Goal: Information Seeking & Learning: Learn about a topic

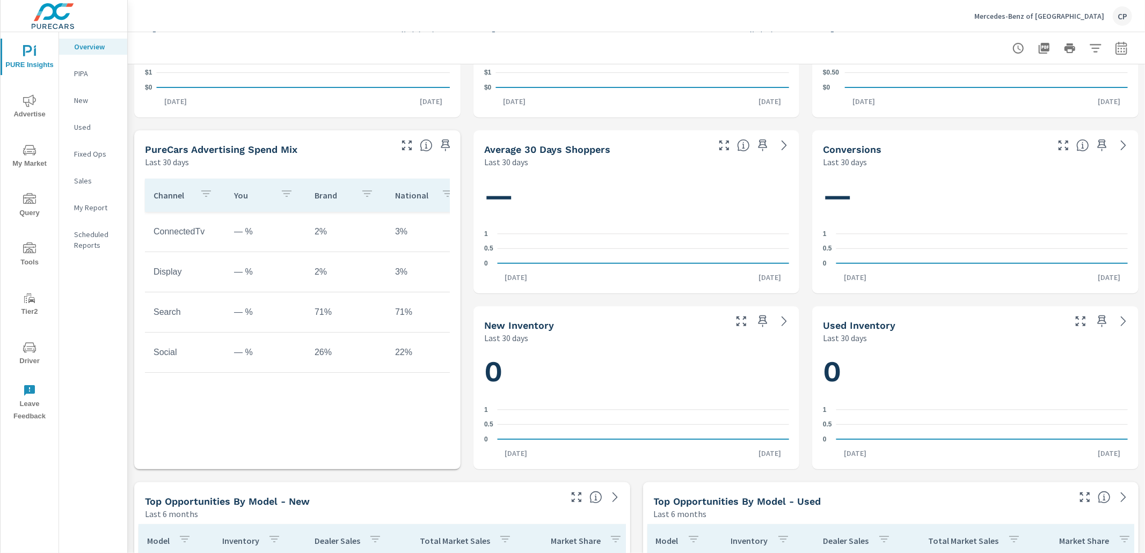
scroll to position [323, 0]
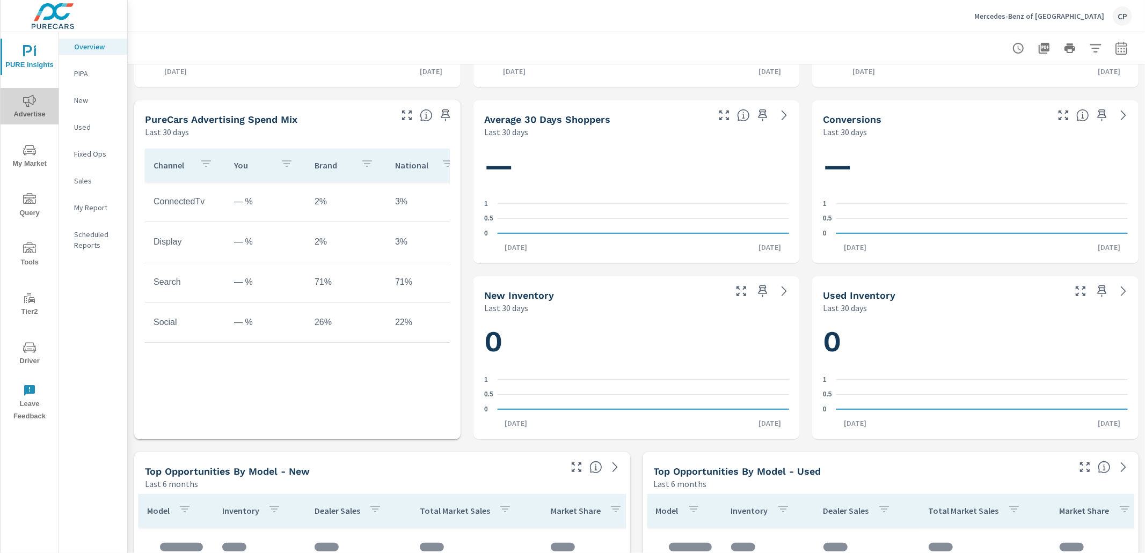
click at [32, 109] on span "Advertise" at bounding box center [30, 107] width 52 height 26
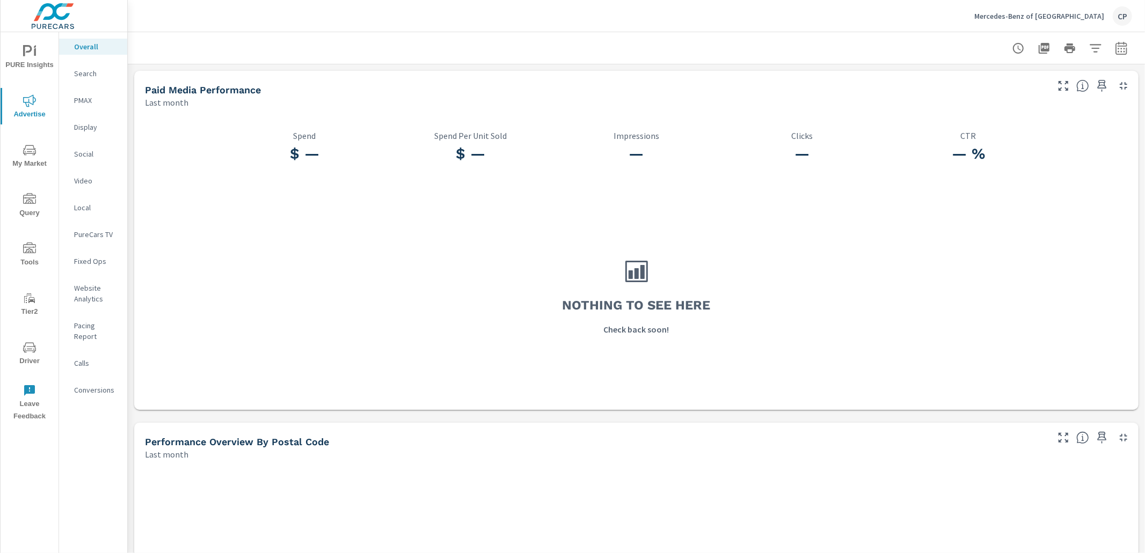
click at [1055, 12] on p "Mercedes-Benz of Houston North" at bounding box center [1039, 16] width 130 height 10
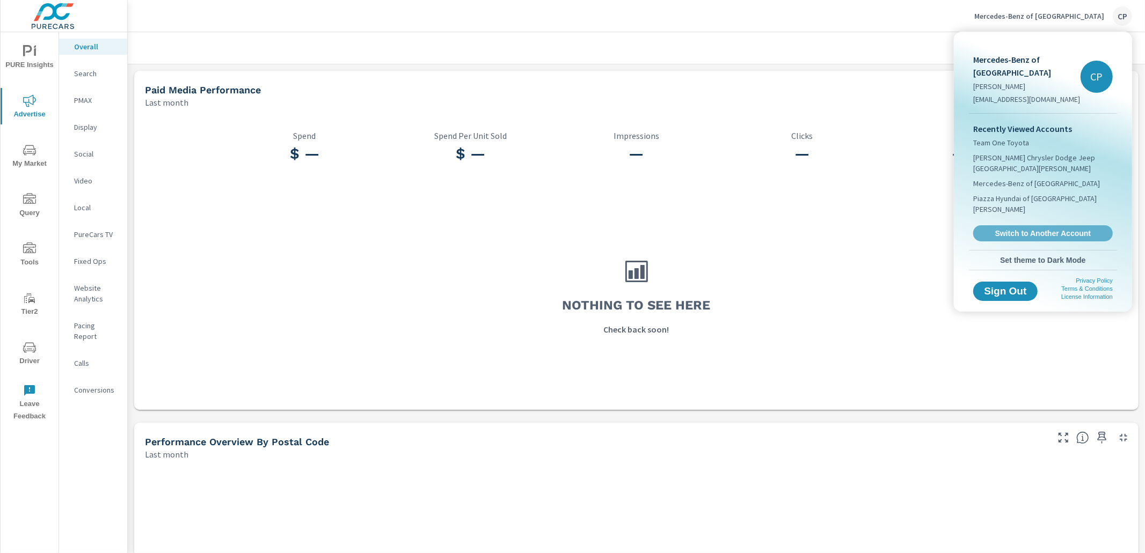
click at [1017, 229] on span "Switch to Another Account" at bounding box center [1043, 234] width 128 height 10
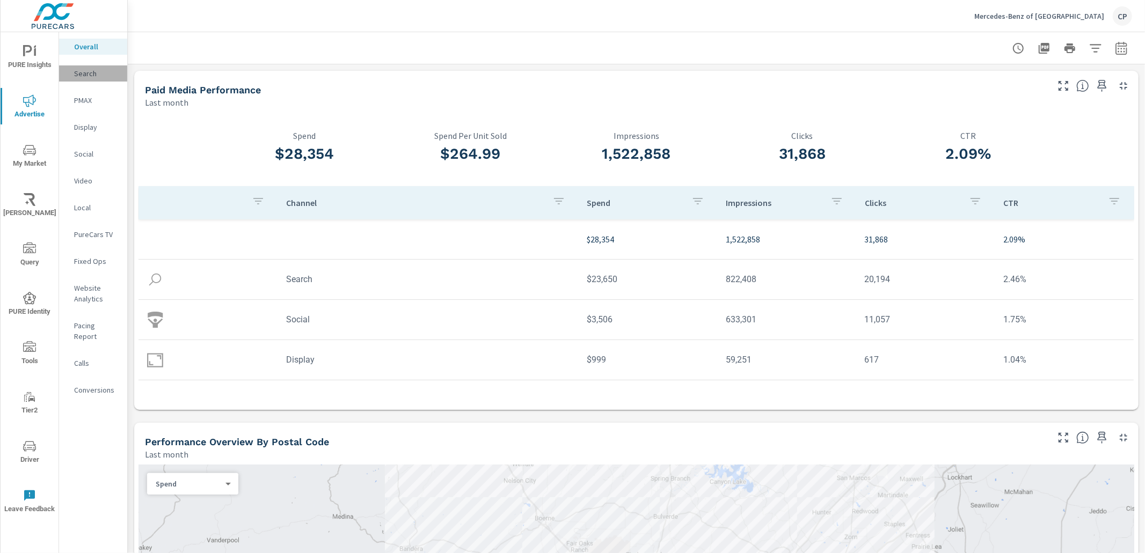
click at [83, 74] on p "Search" at bounding box center [96, 73] width 45 height 11
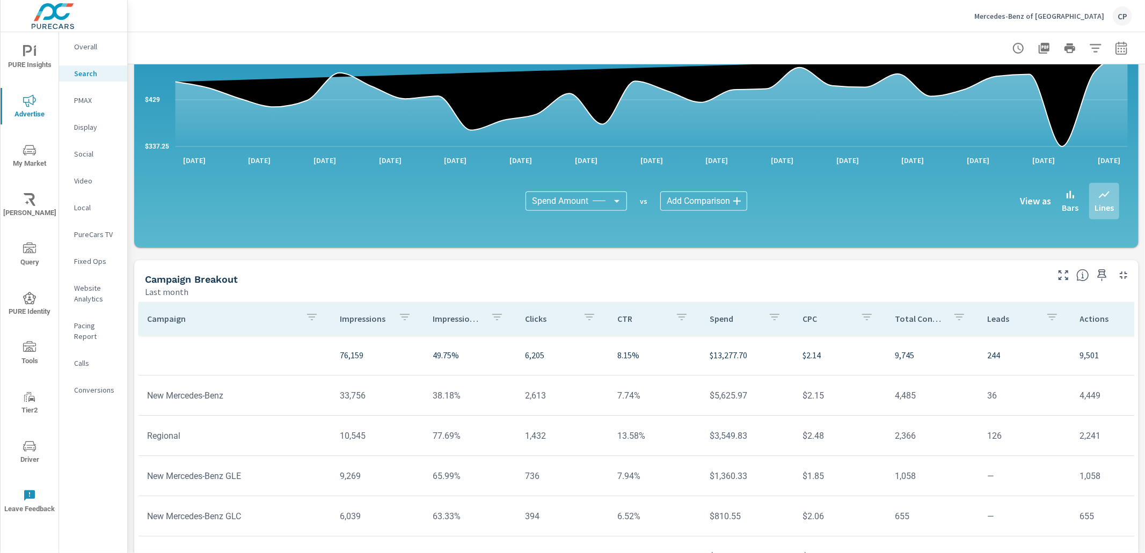
scroll to position [655, 0]
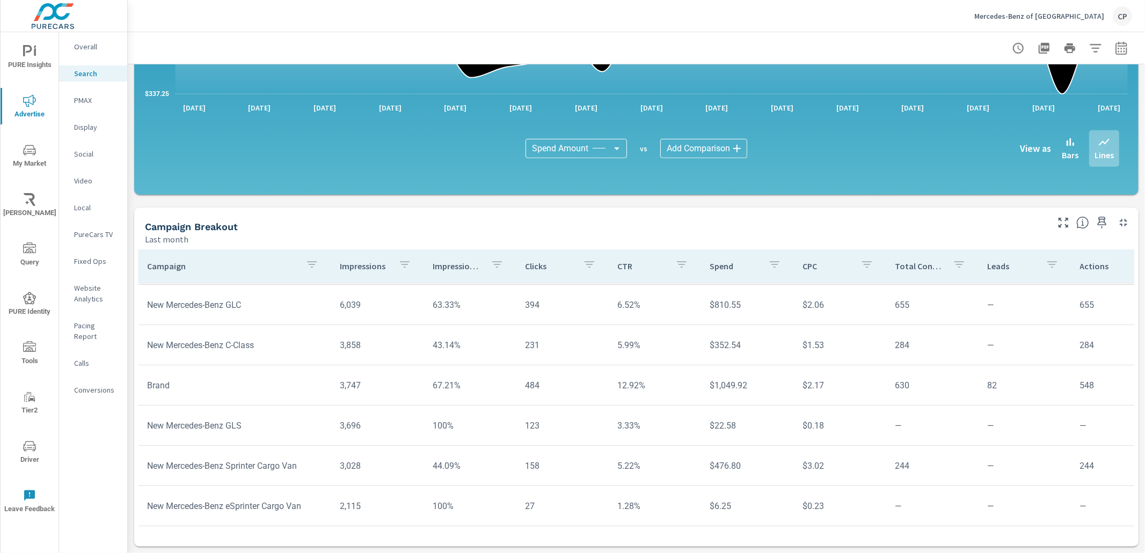
scroll to position [171, 0]
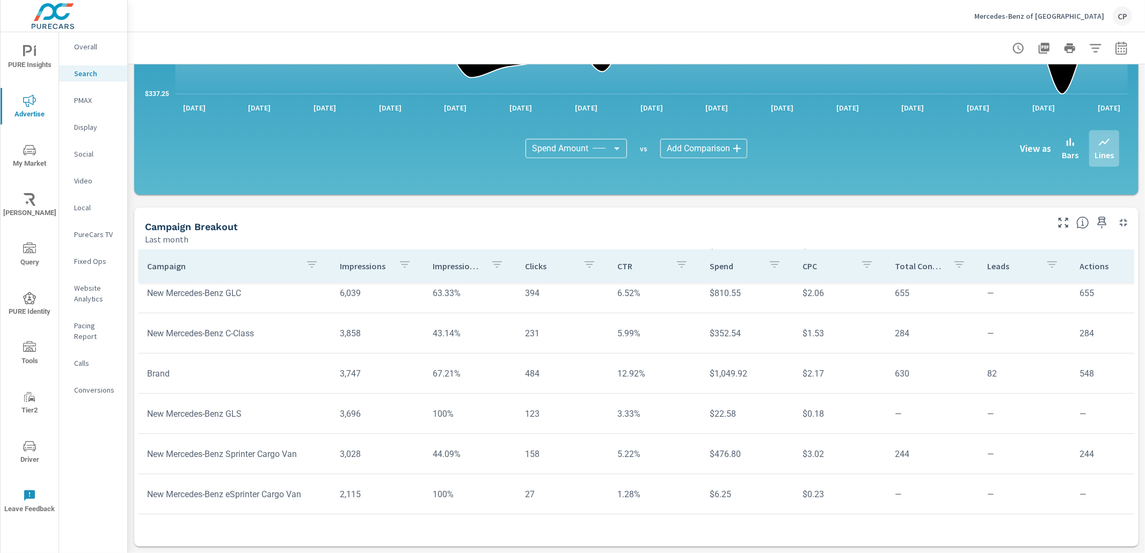
scroll to position [239, 0]
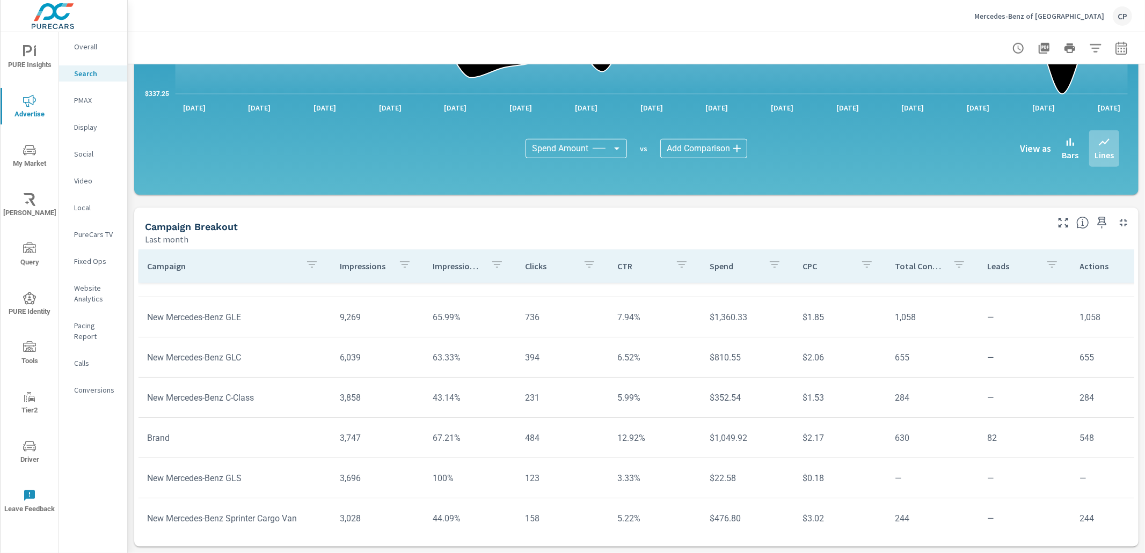
scroll to position [48, 0]
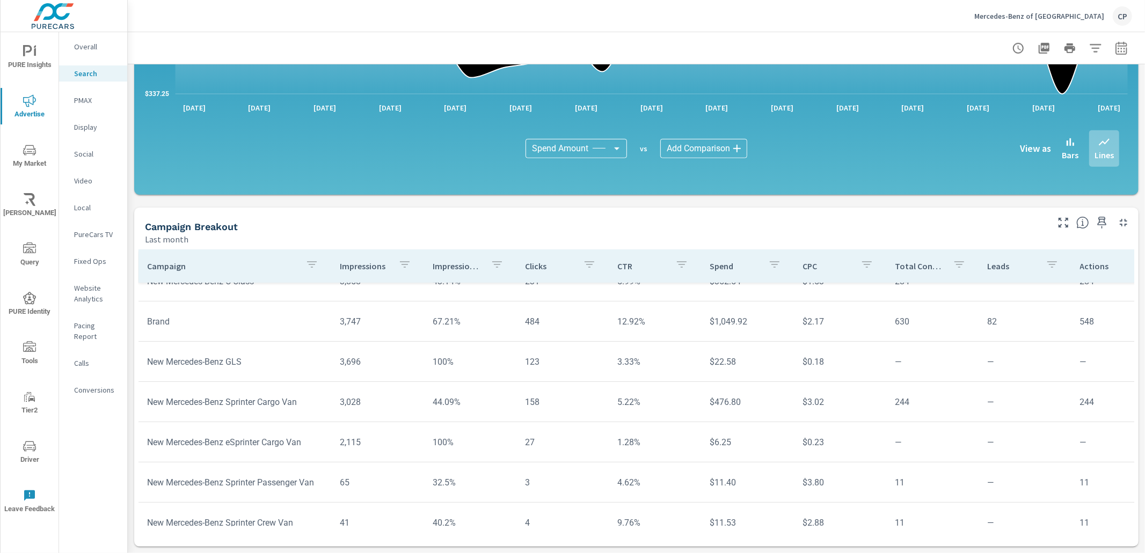
scroll to position [239, 0]
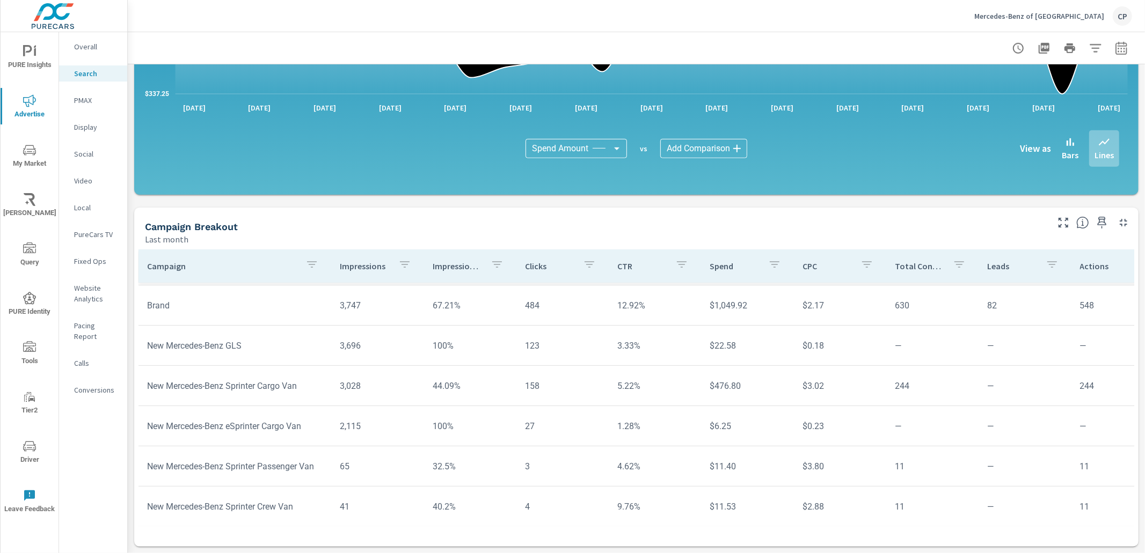
scroll to position [77, 0]
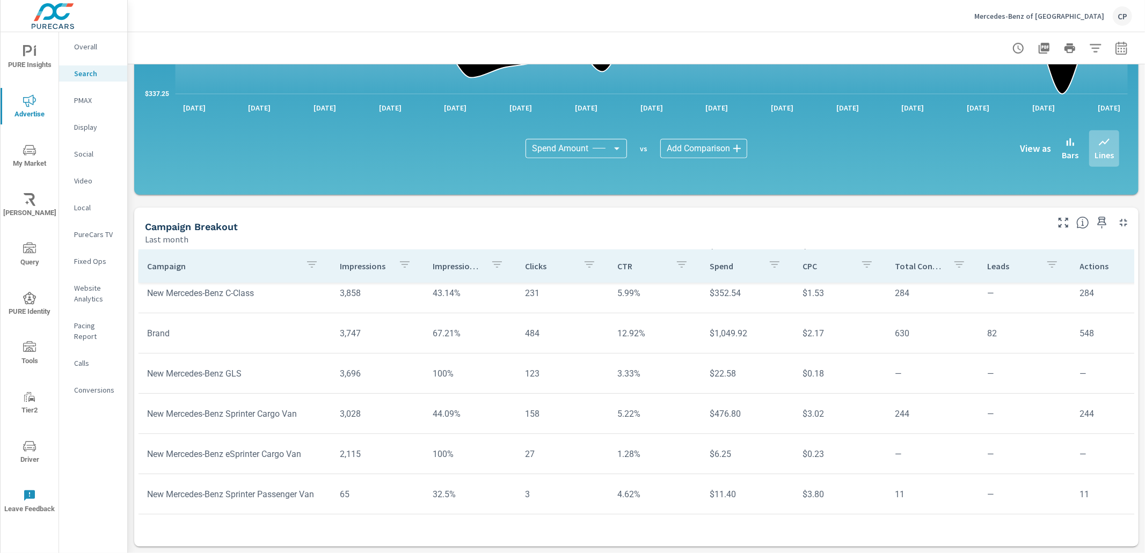
scroll to position [239, 0]
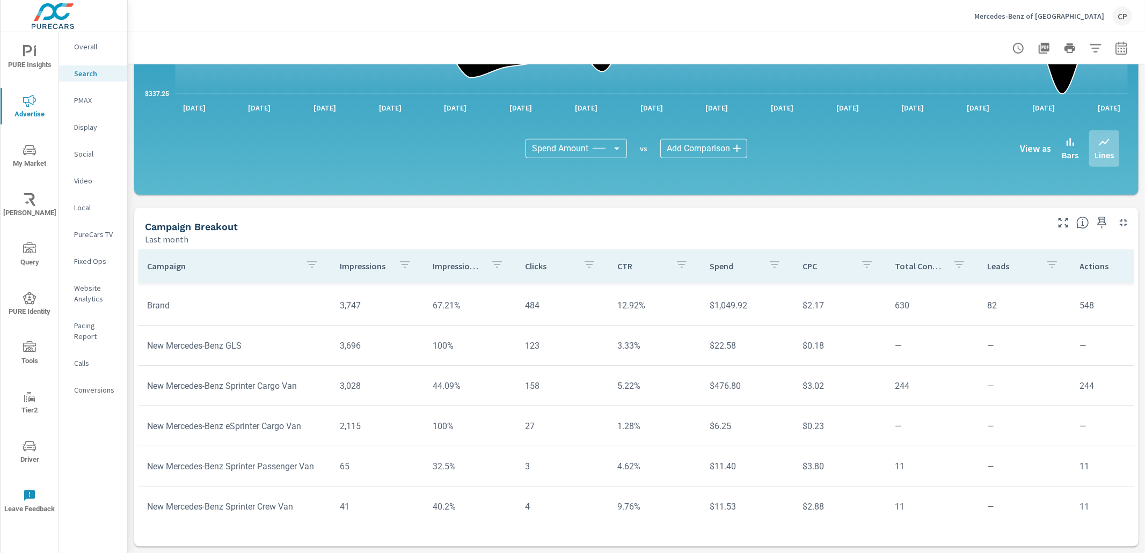
click at [40, 52] on span "PURE Insights" at bounding box center [30, 58] width 52 height 26
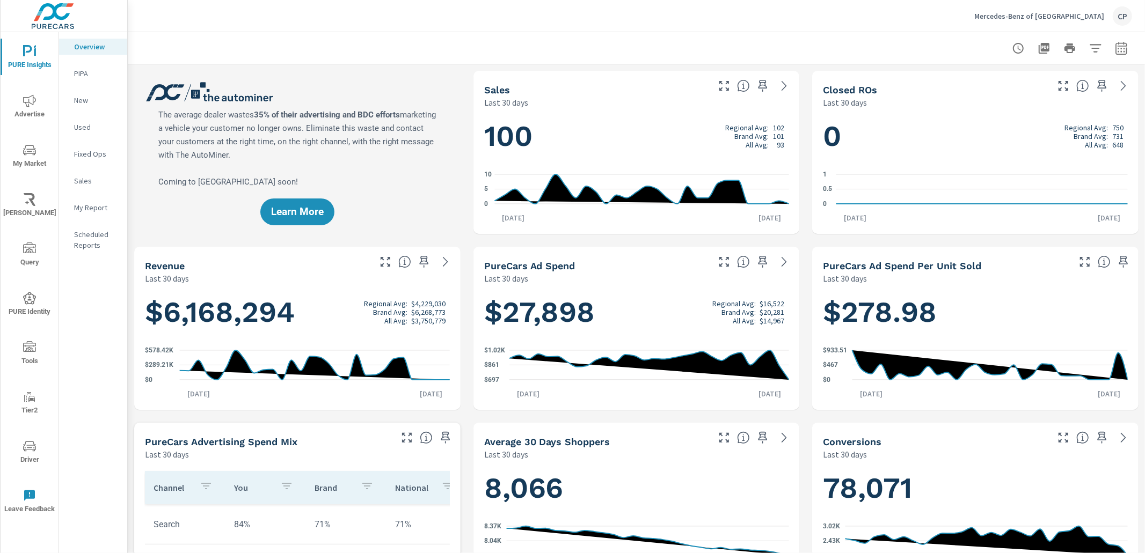
click at [1119, 55] on button "button" at bounding box center [1121, 48] width 21 height 21
click at [1040, 96] on select "Custom Yesterday Last week Last 7 days Last 14 days Last 30 days Last 45 days L…" at bounding box center [1035, 92] width 107 height 21
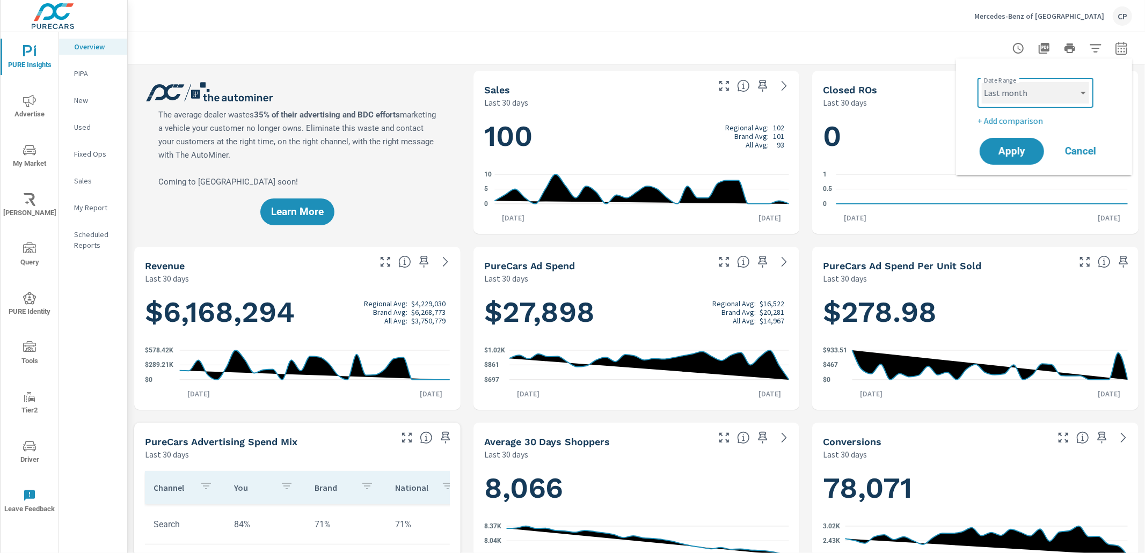
click at [982, 82] on select "Custom Yesterday Last week Last 7 days Last 14 days Last 30 days Last 45 days L…" at bounding box center [1035, 92] width 107 height 21
select select "Last month"
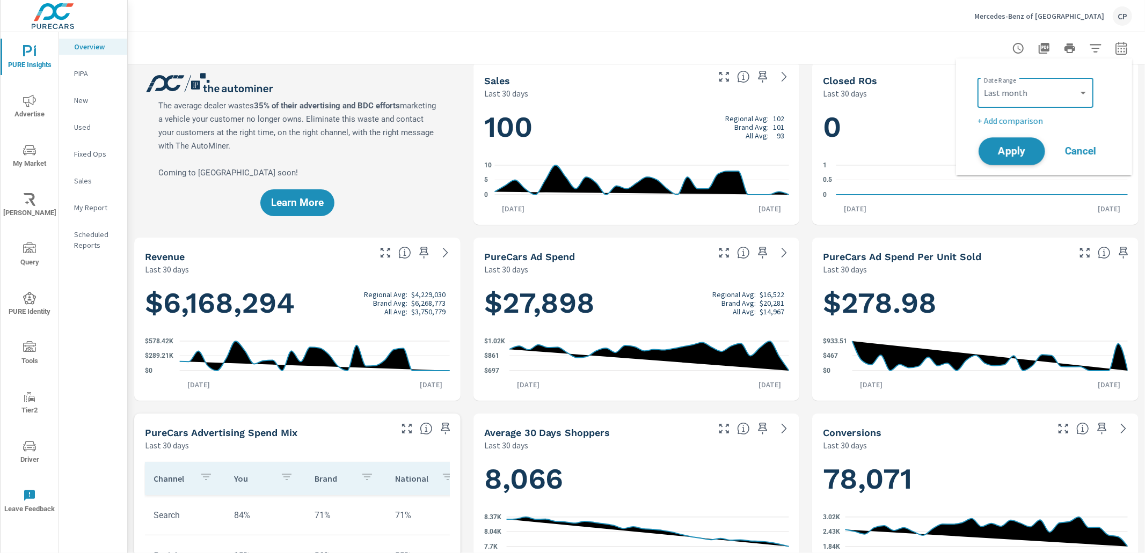
click at [984, 151] on button "Apply" at bounding box center [1012, 151] width 67 height 28
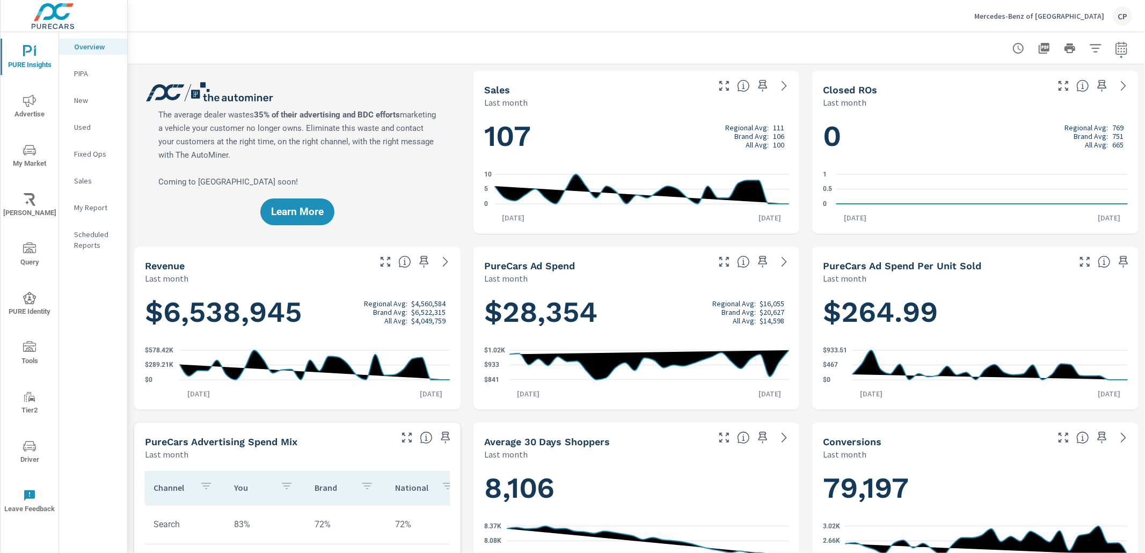
click at [1114, 45] on button "button" at bounding box center [1121, 48] width 21 height 21
click at [1077, 98] on select "Custom Yesterday Last week Last 7 days Last 14 days Last 30 days Last 45 days L…" at bounding box center [1035, 92] width 107 height 21
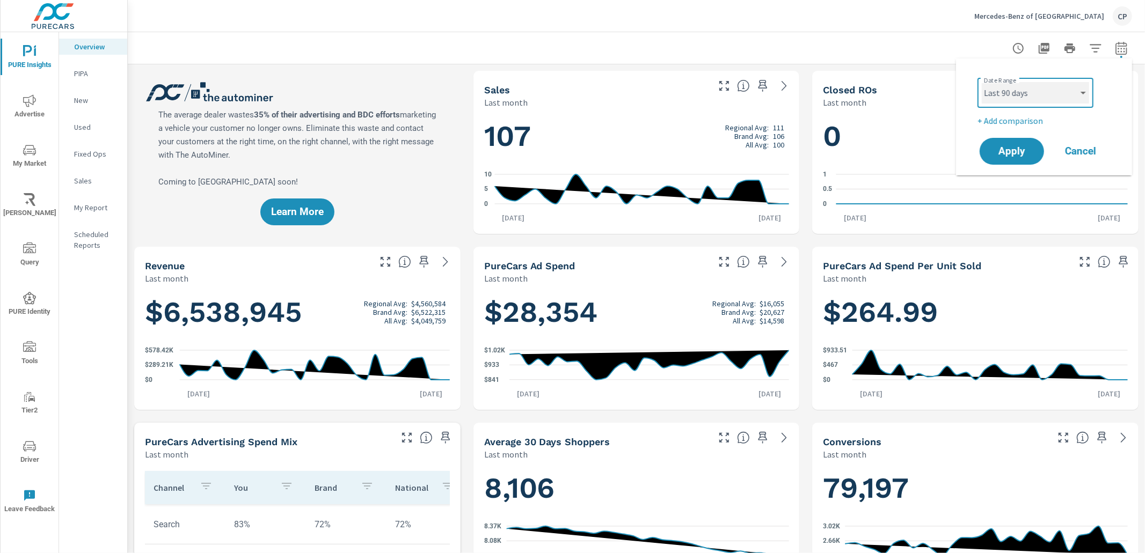
click at [982, 82] on select "Custom Yesterday Last week Last 7 days Last 14 days Last 30 days Last 45 days L…" at bounding box center [1035, 92] width 107 height 21
select select "Last 90 days"
click at [1019, 148] on span "Apply" at bounding box center [1012, 152] width 44 height 10
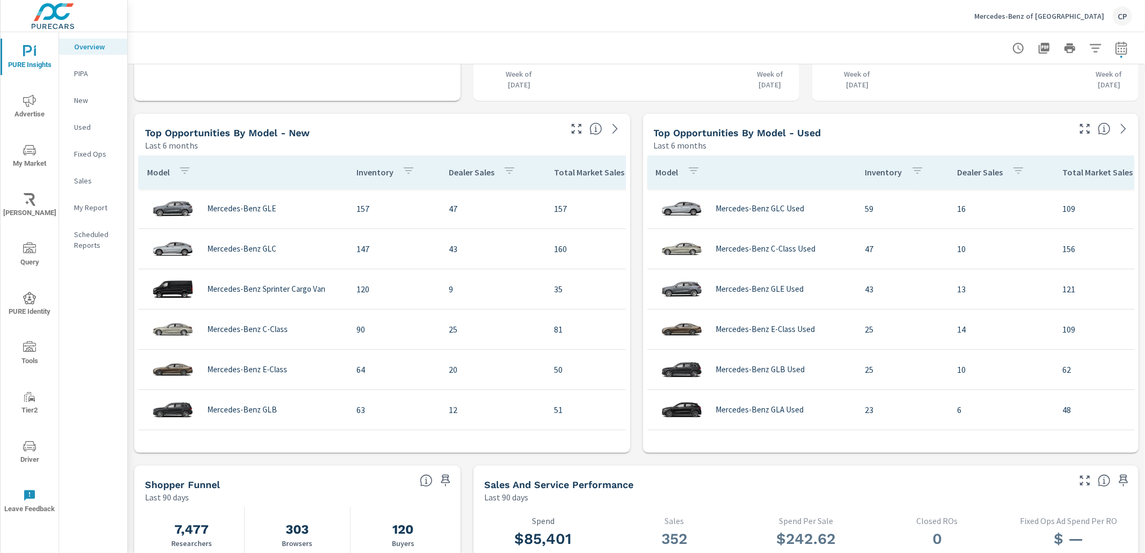
scroll to position [666, 0]
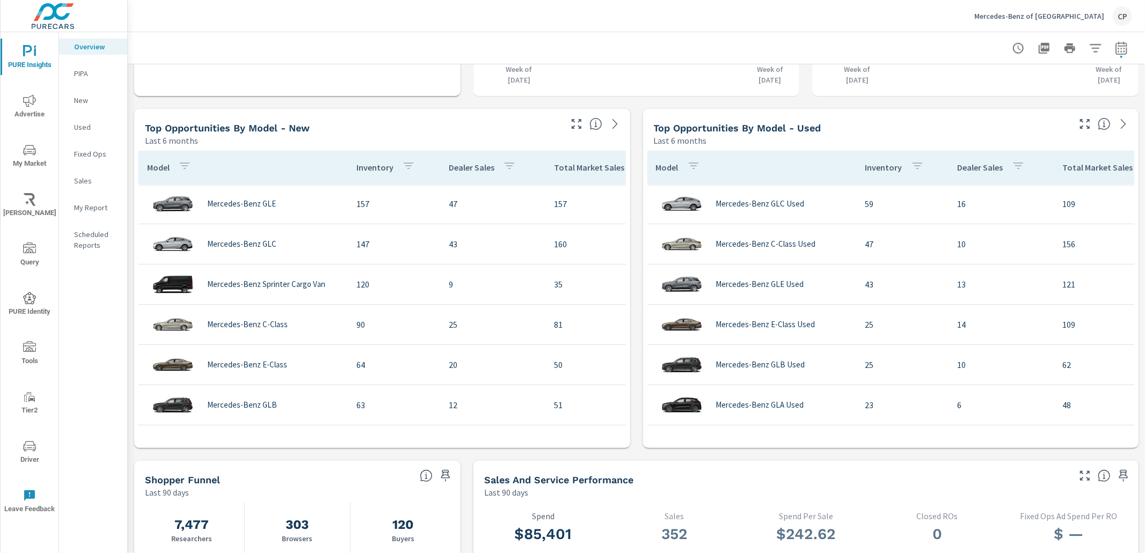
click at [76, 102] on p "New" at bounding box center [96, 100] width 45 height 11
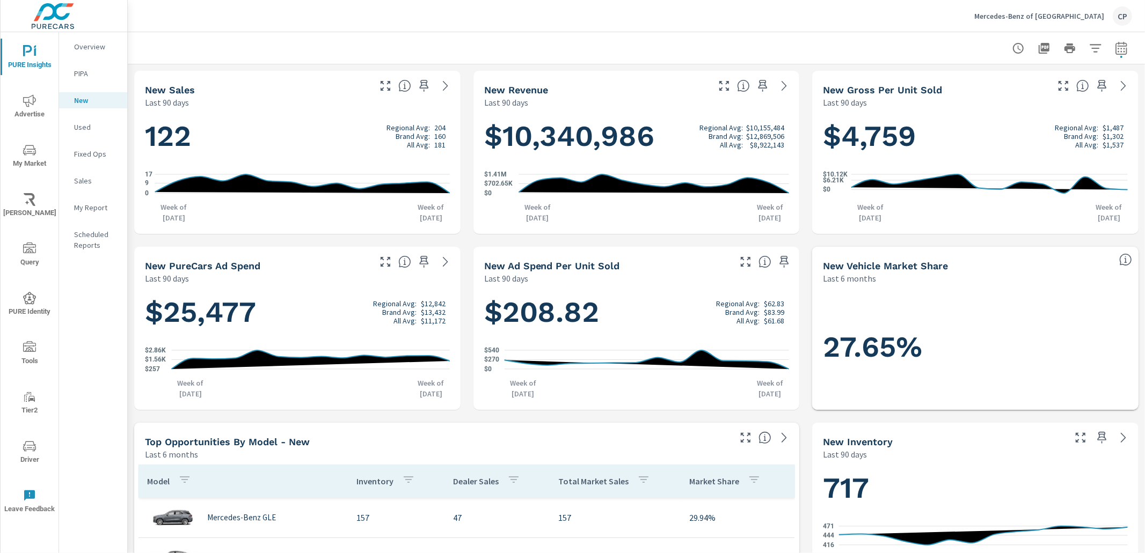
click at [169, 48] on div at bounding box center [636, 48] width 991 height 32
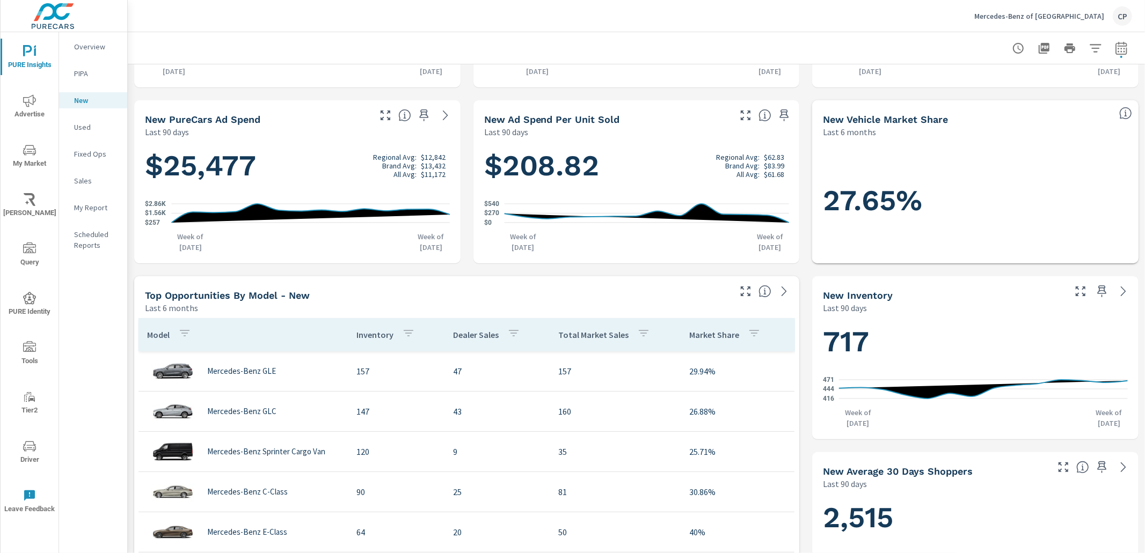
scroll to position [148, 0]
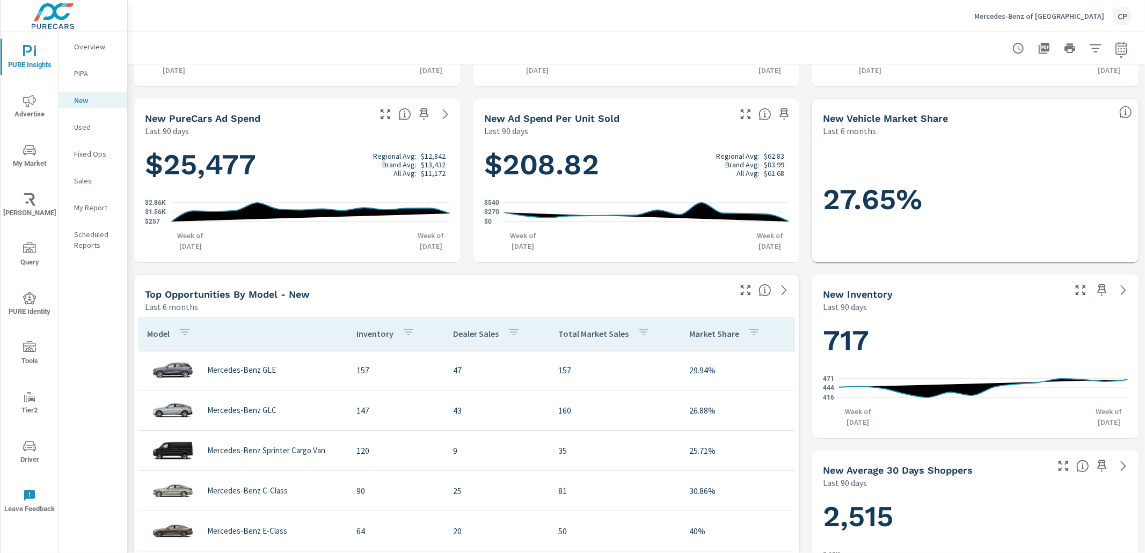
click at [33, 155] on icon "nav menu" at bounding box center [29, 150] width 13 height 10
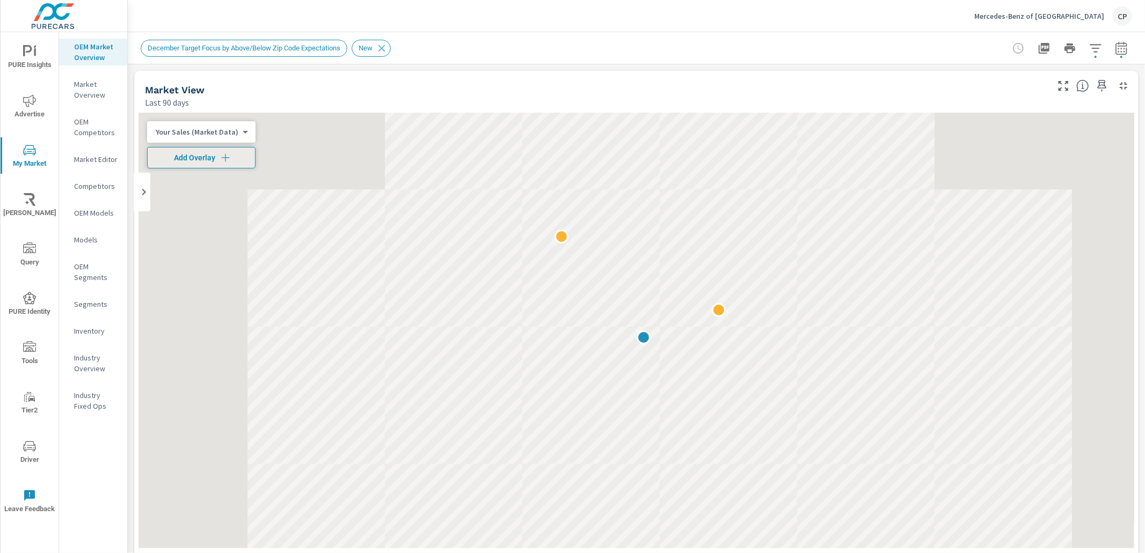
click at [27, 99] on icon "nav menu" at bounding box center [29, 100] width 13 height 13
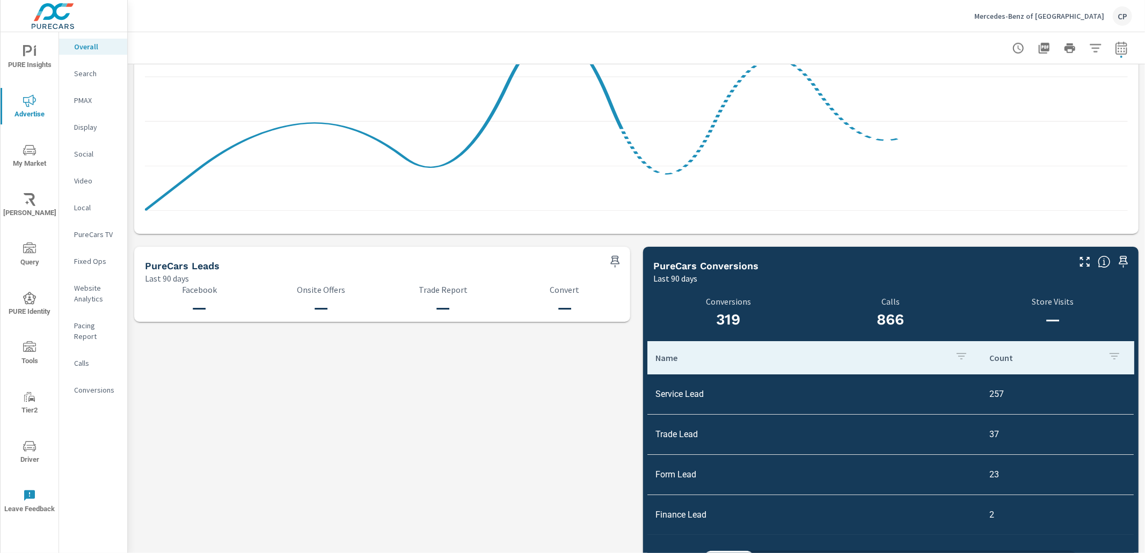
scroll to position [1007, 0]
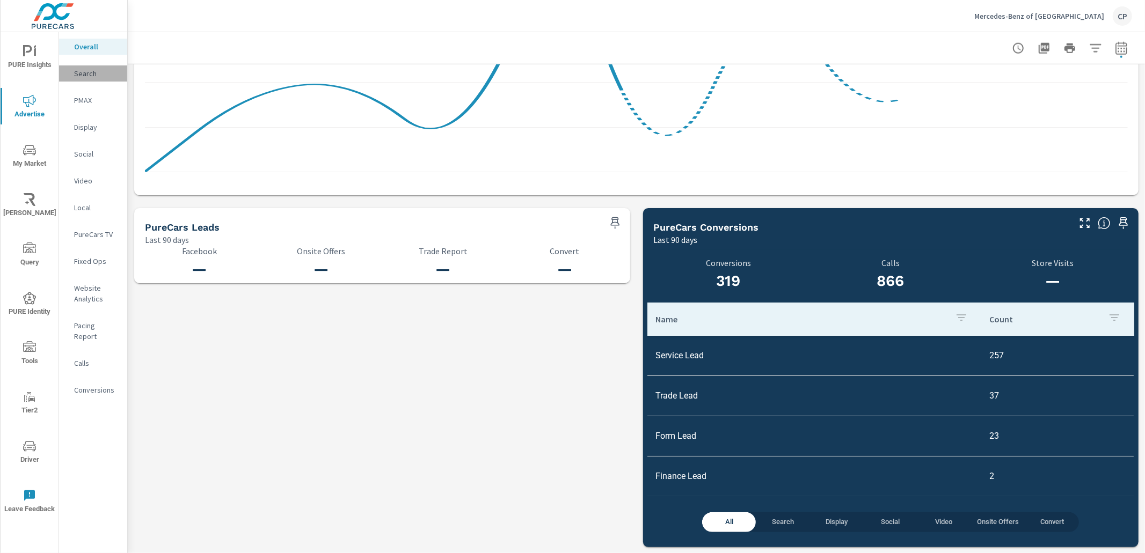
click at [103, 75] on p "Search" at bounding box center [96, 73] width 45 height 11
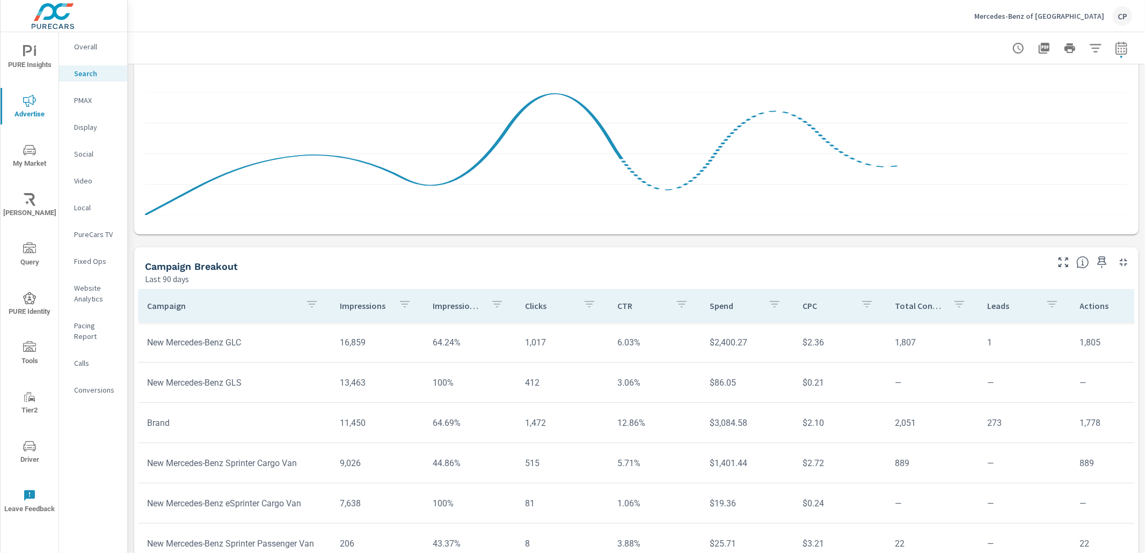
scroll to position [655, 0]
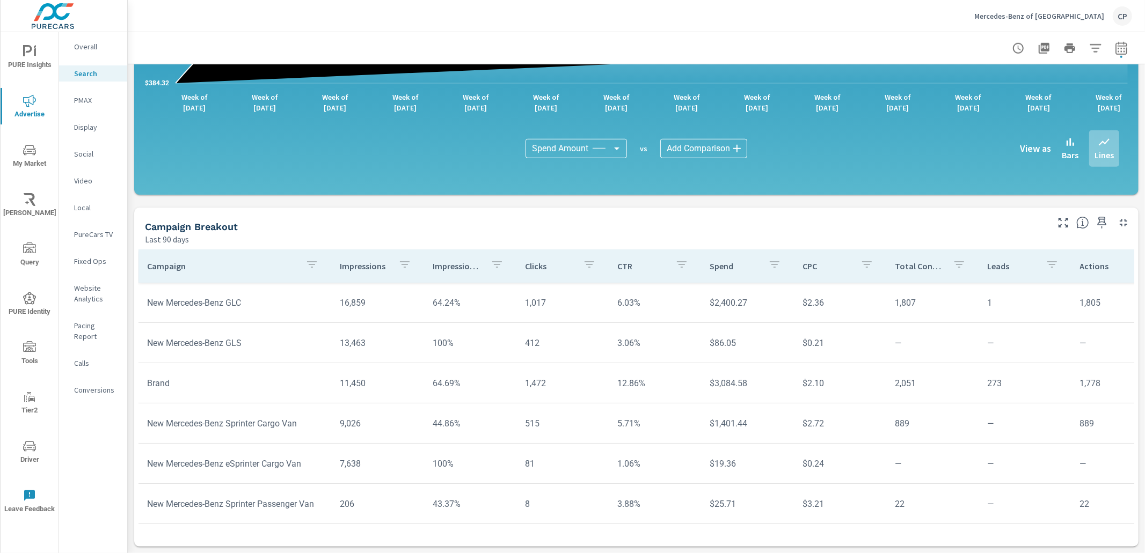
click at [1065, 221] on icon "button" at bounding box center [1063, 222] width 13 height 13
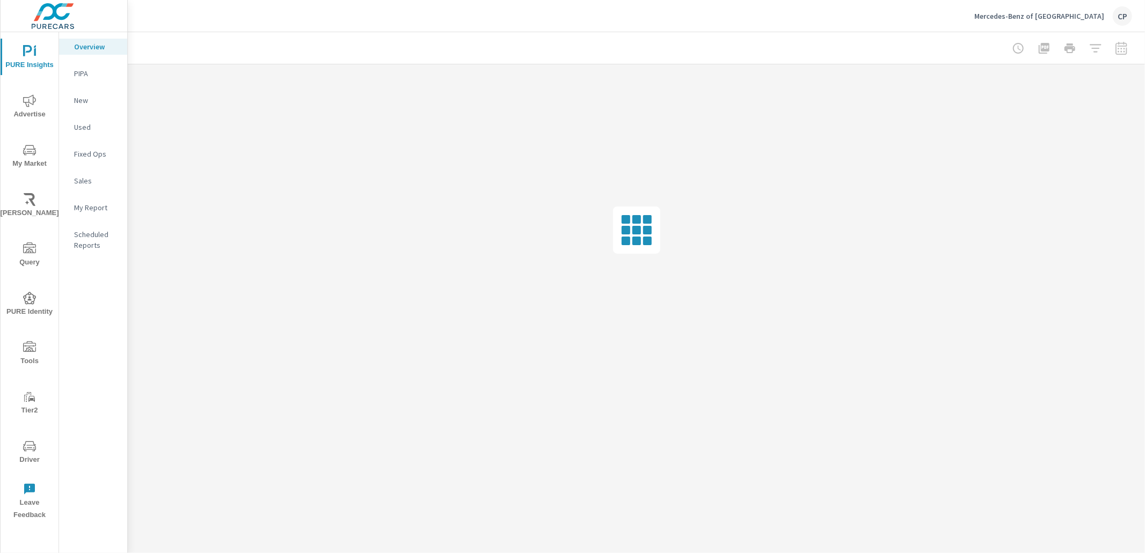
click at [28, 156] on span "My Market" at bounding box center [30, 157] width 52 height 26
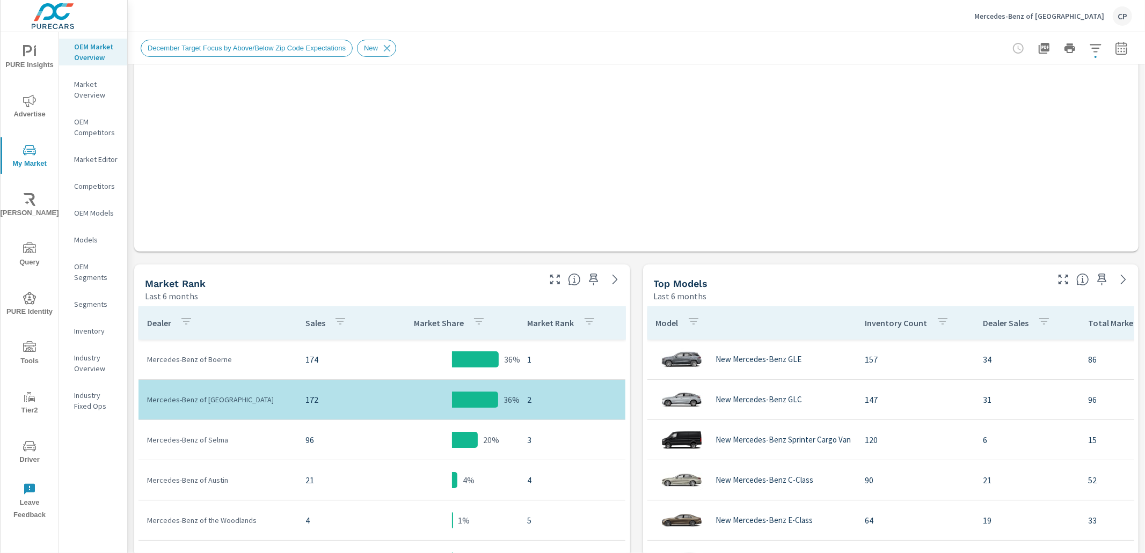
scroll to position [312, 0]
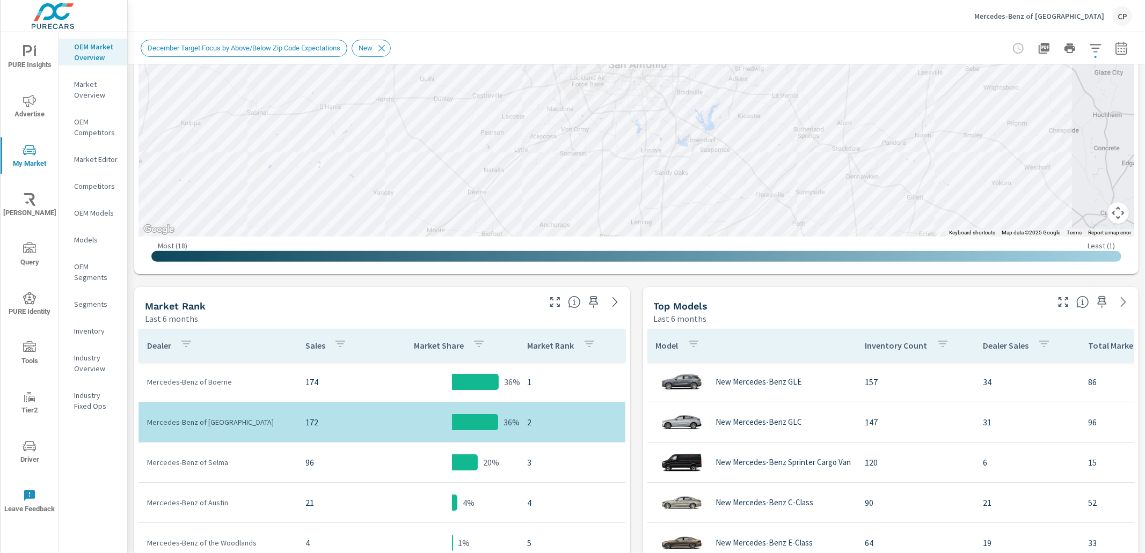
click at [1129, 49] on button "button" at bounding box center [1121, 48] width 21 height 21
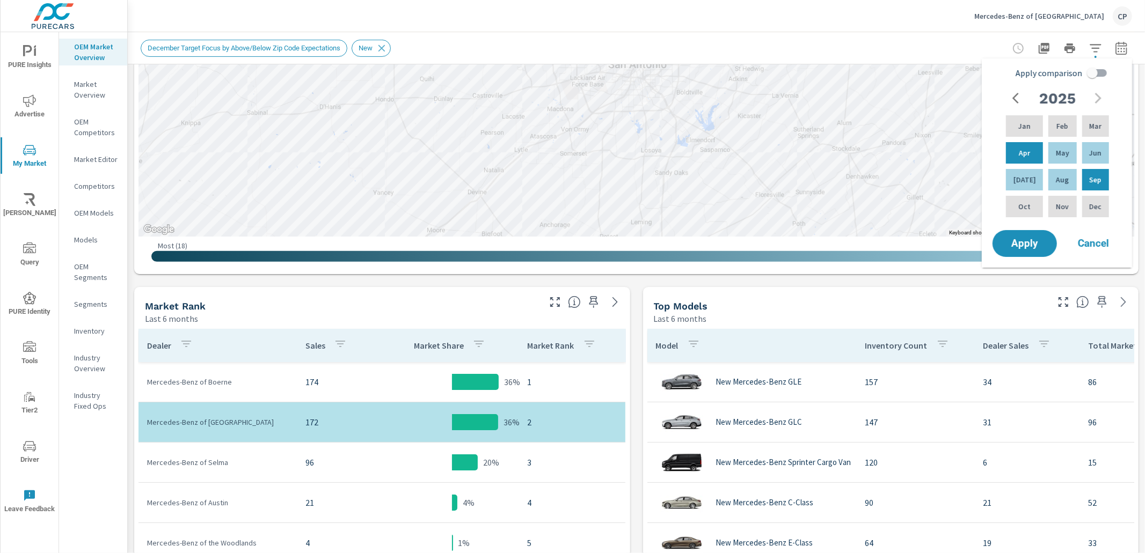
click at [1094, 73] on input "Apply comparison" at bounding box center [1092, 73] width 61 height 20
checkbox input "true"
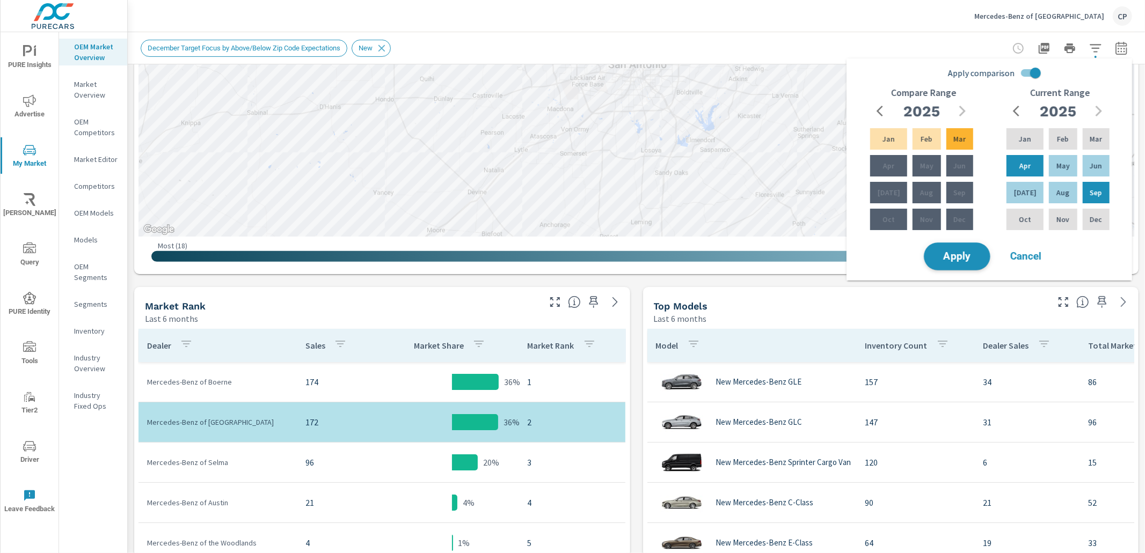
click at [964, 252] on span "Apply" at bounding box center [957, 257] width 44 height 10
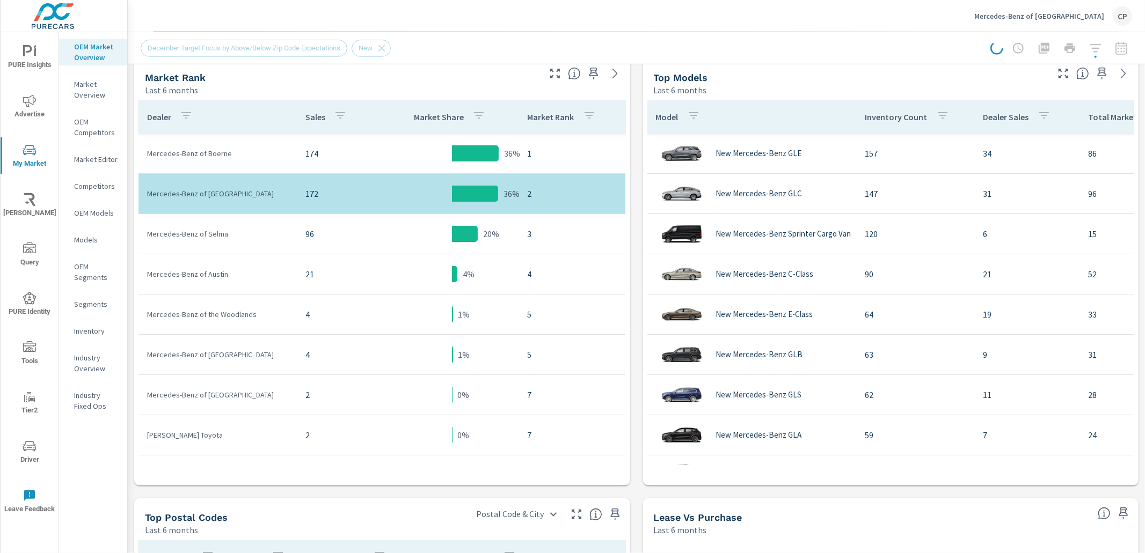
scroll to position [545, 0]
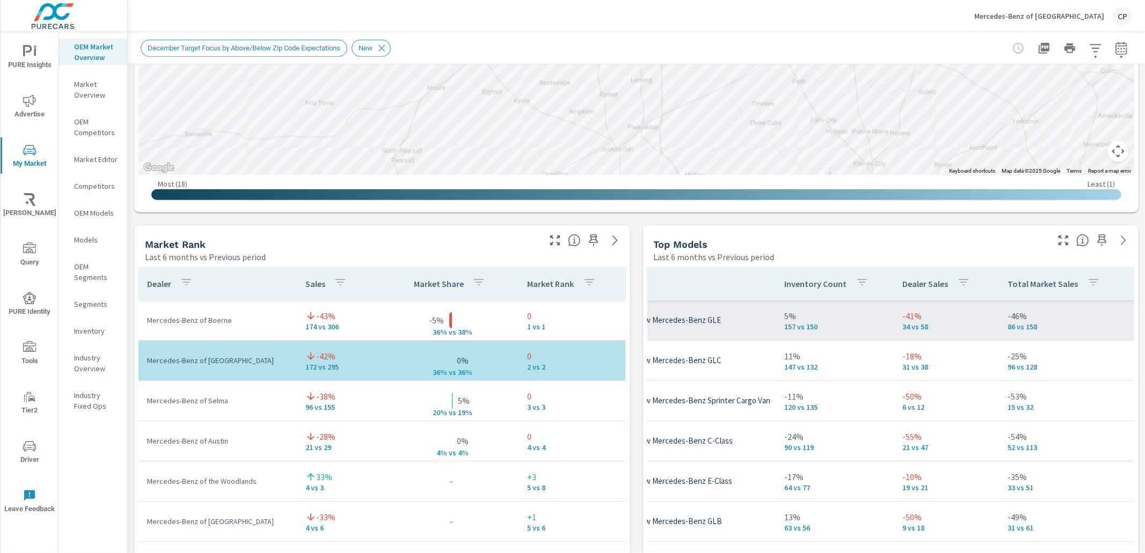
scroll to position [0, 83]
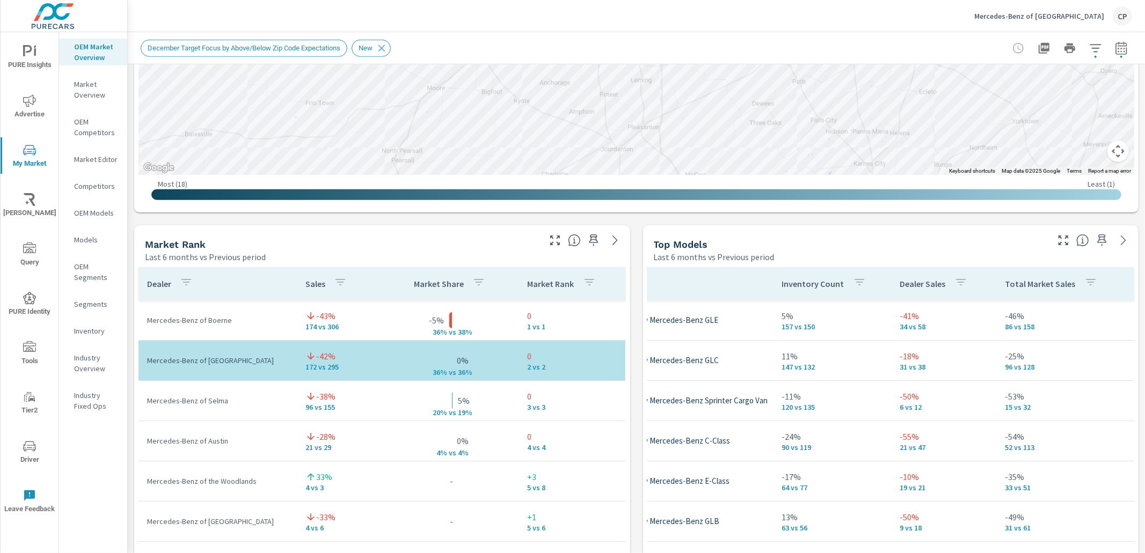
click at [1115, 49] on icon "button" at bounding box center [1121, 48] width 13 height 13
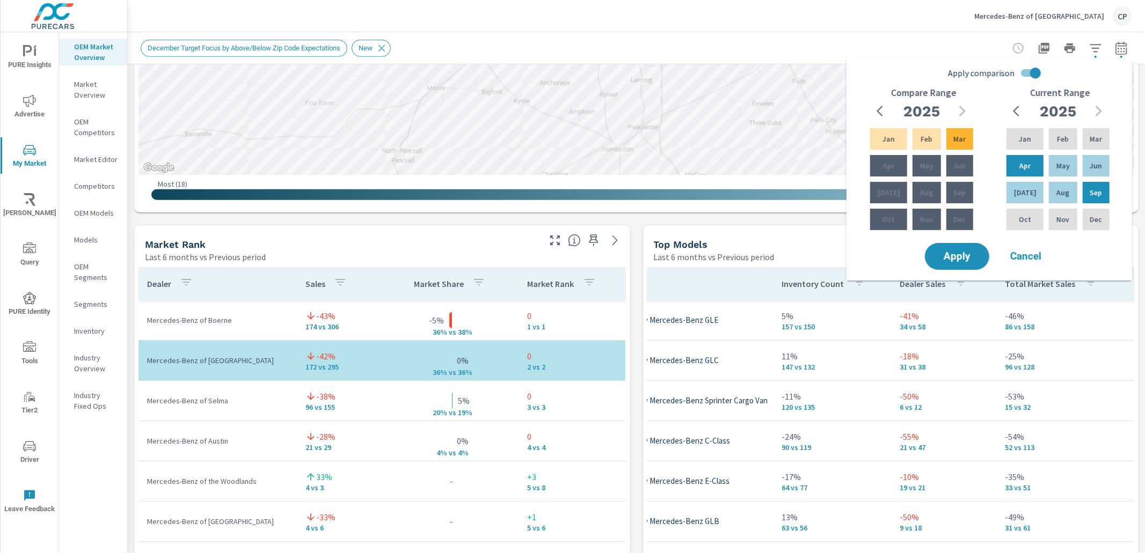
click at [1034, 76] on input "Apply comparison" at bounding box center [1035, 73] width 61 height 20
checkbox input "false"
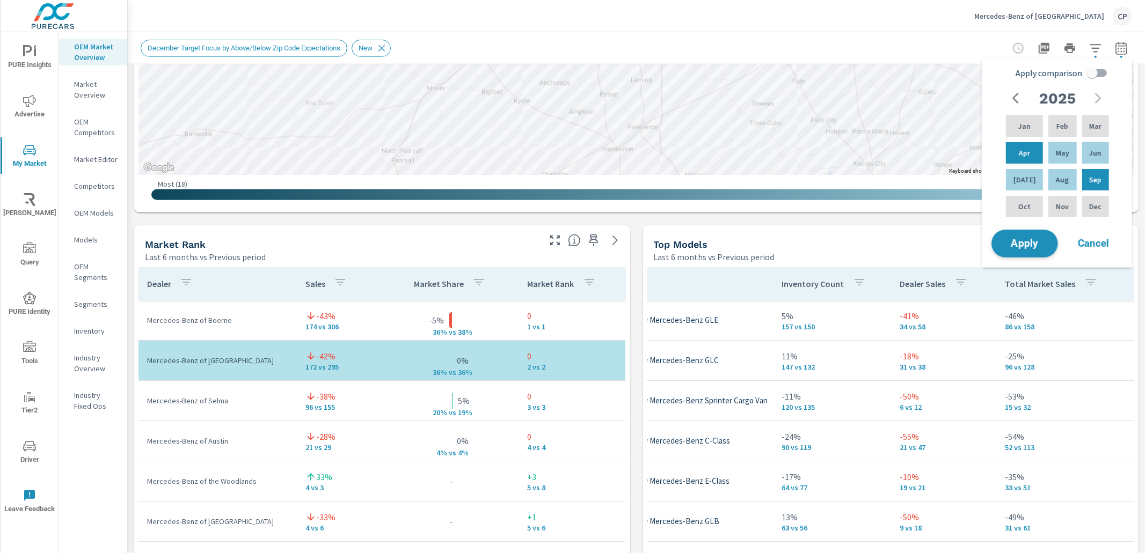
click at [998, 245] on button "Apply" at bounding box center [1024, 244] width 67 height 28
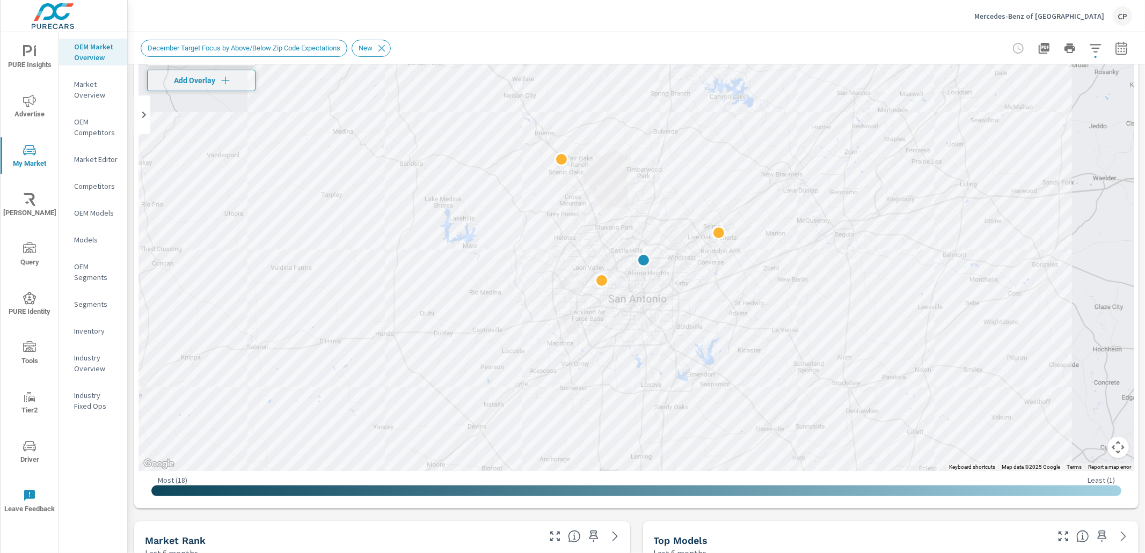
scroll to position [29, 0]
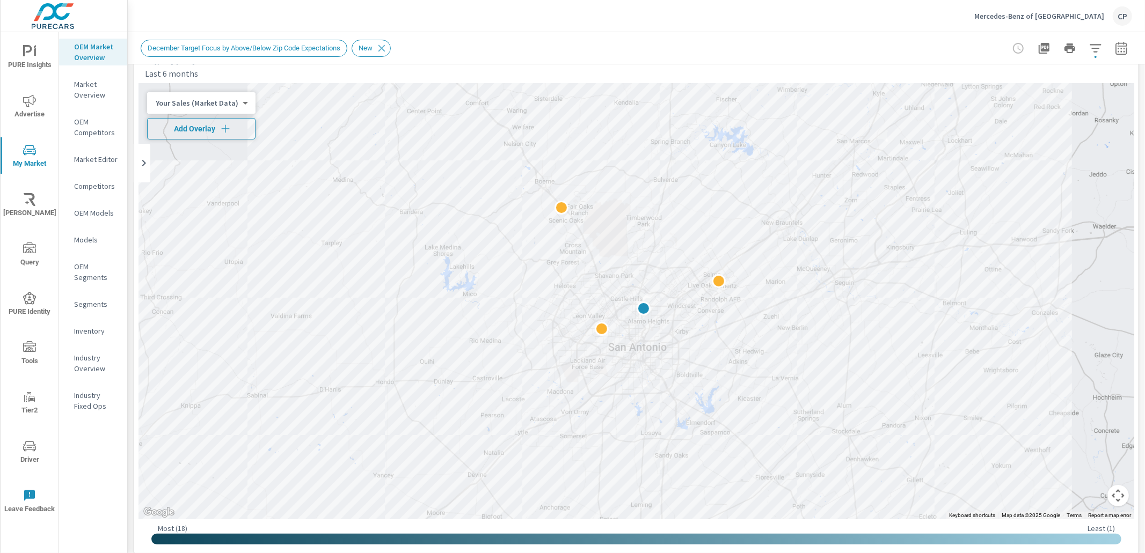
click at [200, 123] on span "Add Overlay" at bounding box center [201, 128] width 99 height 11
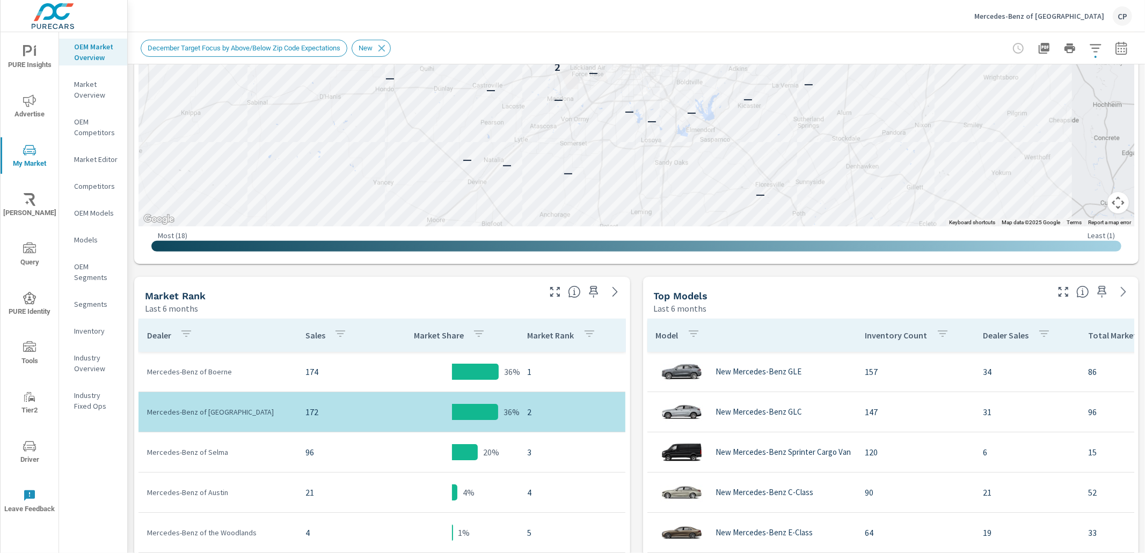
scroll to position [322, 0]
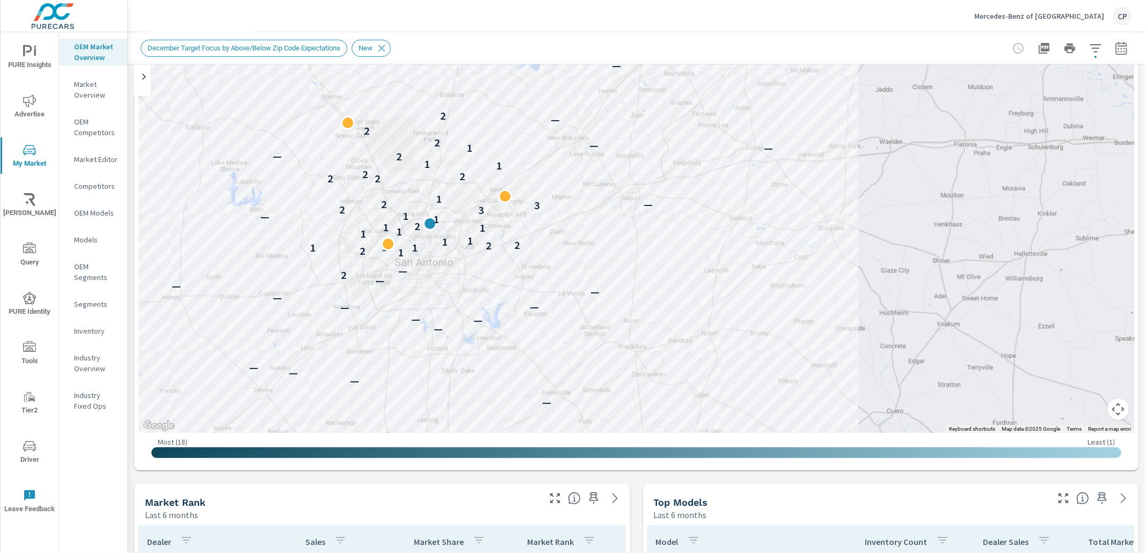
scroll to position [108, 0]
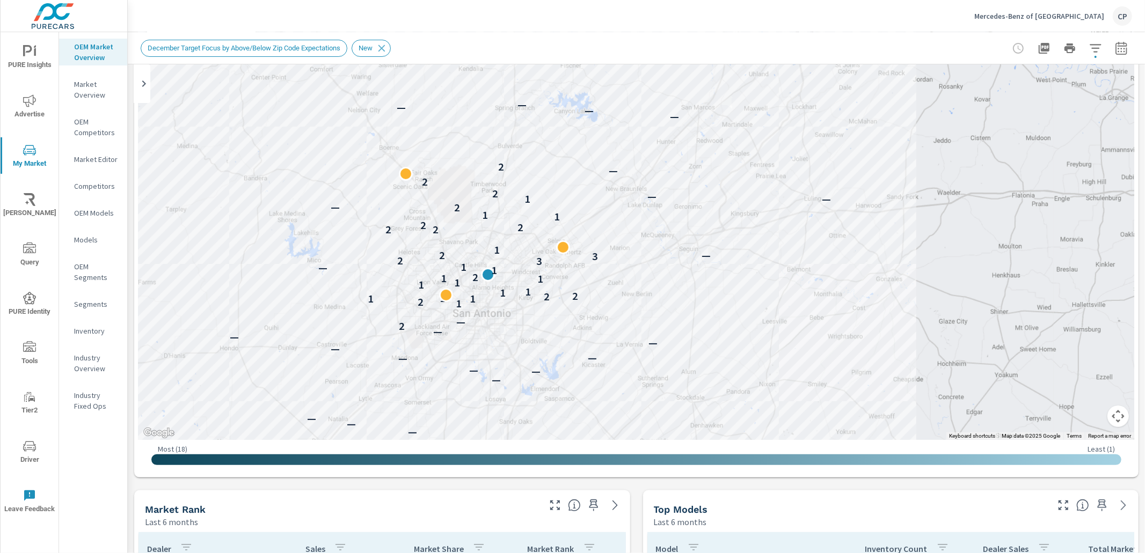
drag, startPoint x: 632, startPoint y: 164, endPoint x: 692, endPoint y: 210, distance: 76.1
click at [692, 210] on div "— — — — — — — — — — — — — — — — — 2 — 1 2 1 1 1 2 2 1 1 1 1 1 1 2 1 — 1 3 2 3 2…" at bounding box center [636, 222] width 996 height 436
